Goal: Check status: Check status

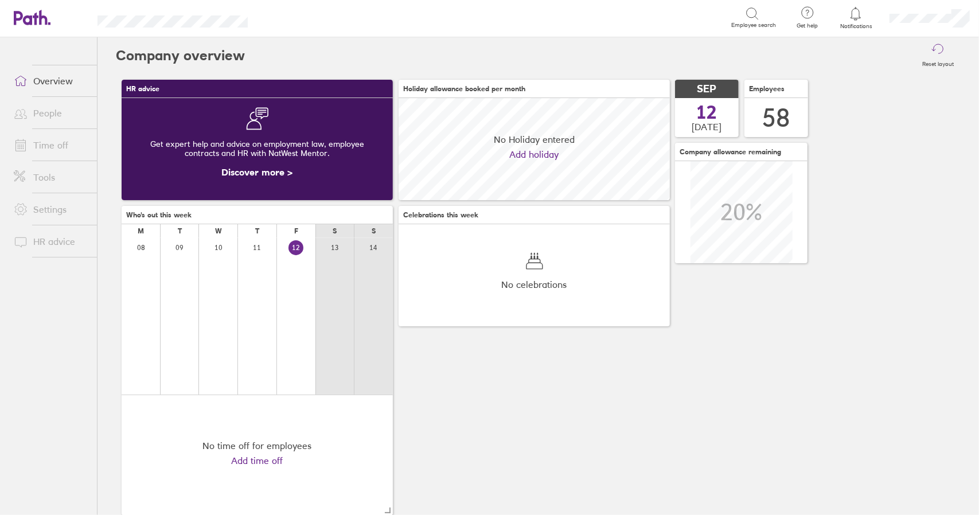
scroll to position [102, 271]
click at [46, 145] on link "Time off" at bounding box center [51, 145] width 92 height 23
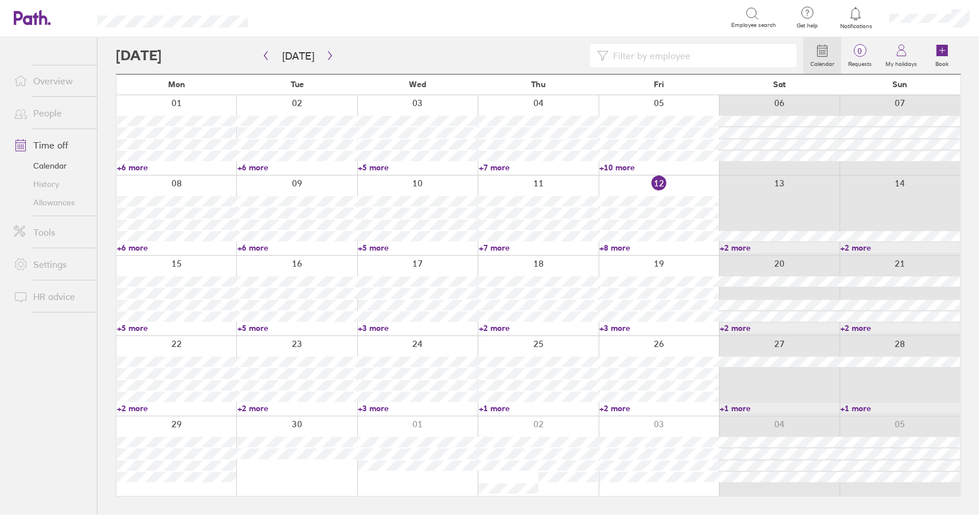
click at [616, 329] on link "+3 more" at bounding box center [658, 328] width 119 height 10
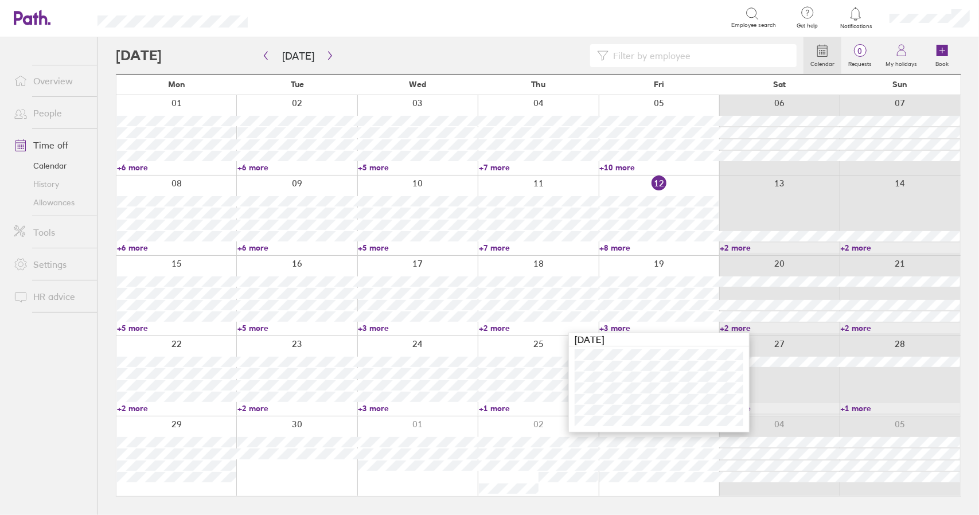
click at [619, 326] on link "+3 more" at bounding box center [658, 328] width 119 height 10
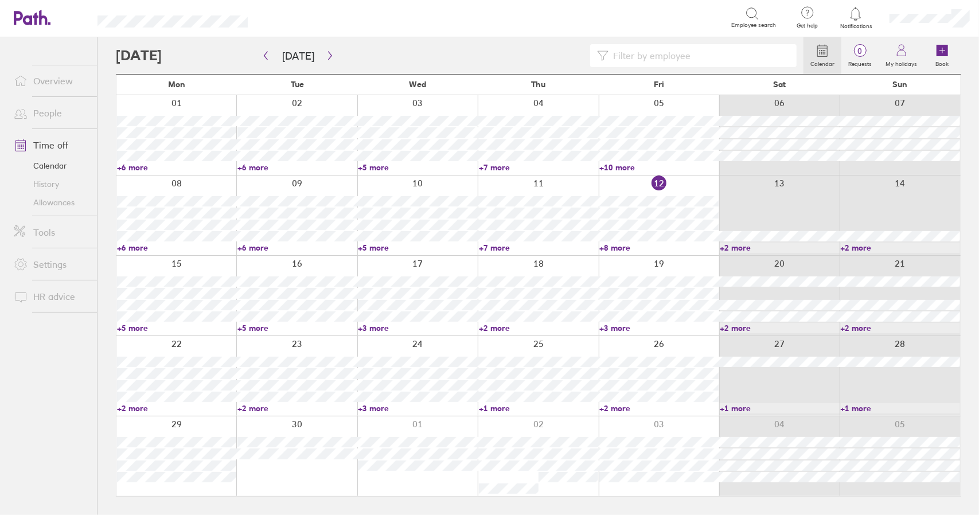
click at [132, 326] on link "+5 more" at bounding box center [176, 328] width 119 height 10
click at [619, 247] on link "+8 more" at bounding box center [658, 248] width 119 height 10
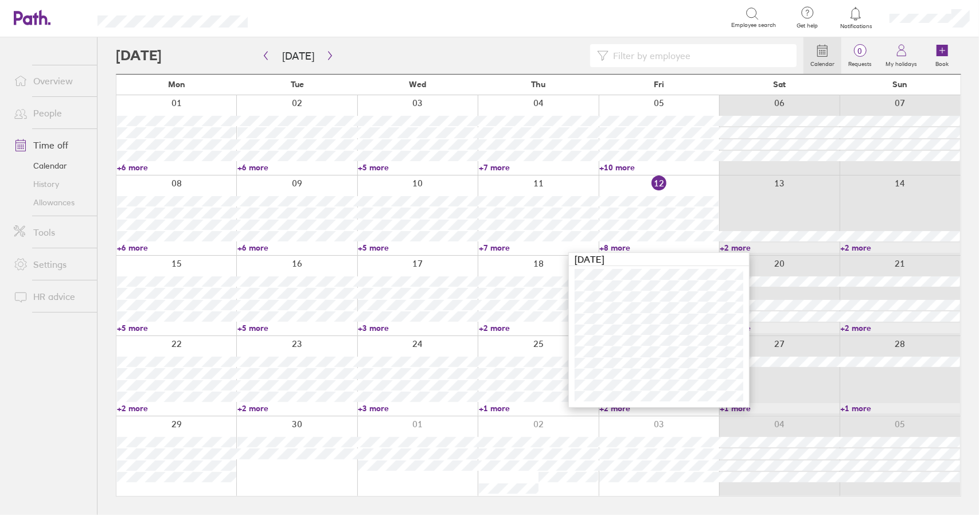
click at [619, 247] on link "+8 more" at bounding box center [658, 248] width 119 height 10
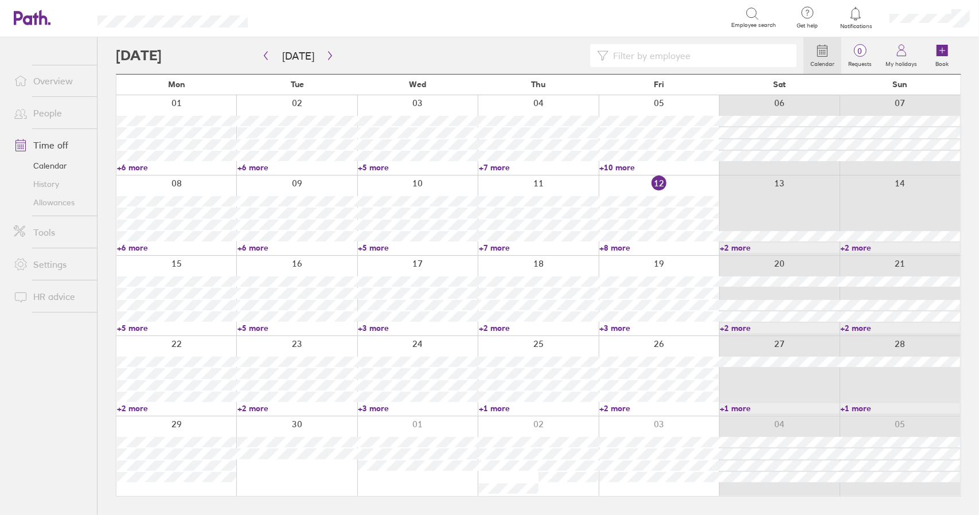
click at [138, 325] on link "+5 more" at bounding box center [176, 328] width 119 height 10
click at [105, 316] on div "Calendar 0 Requests My holidays Book [DATE] [DATE] Mon Tue Wed Thu Fri Sat Sun …" at bounding box center [537, 276] width 881 height 478
click at [131, 327] on link "+5 more" at bounding box center [176, 328] width 119 height 10
click at [133, 327] on link "+5 more" at bounding box center [176, 328] width 119 height 10
click at [105, 299] on div "Calendar 0 Requests My holidays Book [DATE] [DATE] Mon Tue Wed Thu Fri Sat Sun …" at bounding box center [537, 276] width 881 height 478
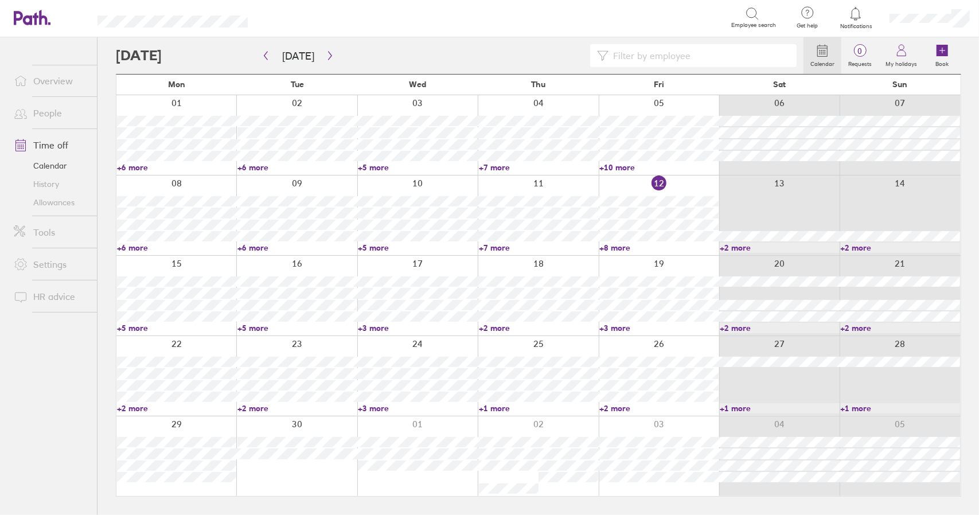
click at [133, 330] on link "+5 more" at bounding box center [176, 328] width 119 height 10
click at [105, 305] on div "Calendar 0 Requests My holidays Book [DATE] [DATE] Mon Tue Wed Thu Fri Sat Sun …" at bounding box center [537, 276] width 881 height 478
click at [63, 150] on link "Time off" at bounding box center [51, 145] width 92 height 23
click at [617, 248] on link "+8 more" at bounding box center [658, 248] width 119 height 10
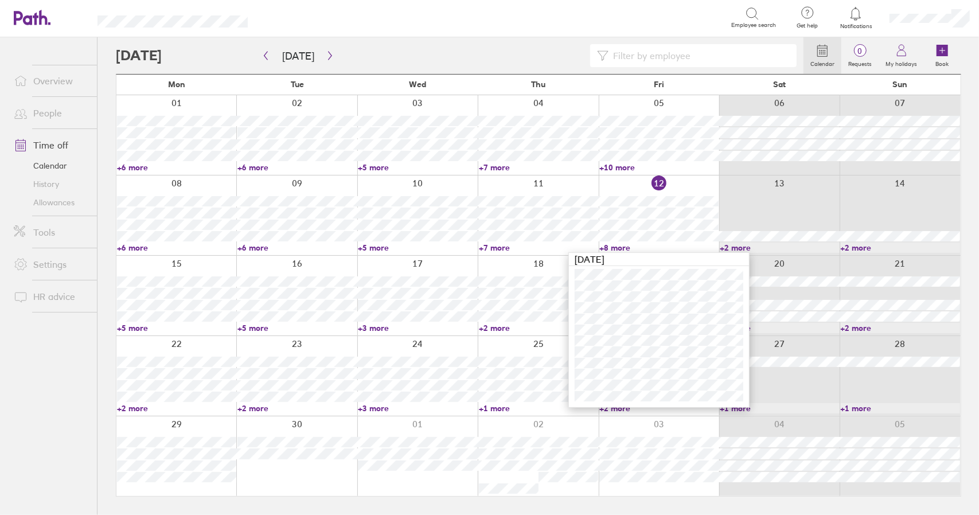
click at [617, 247] on link "+8 more" at bounding box center [658, 248] width 119 height 10
